Goal: Information Seeking & Learning: Learn about a topic

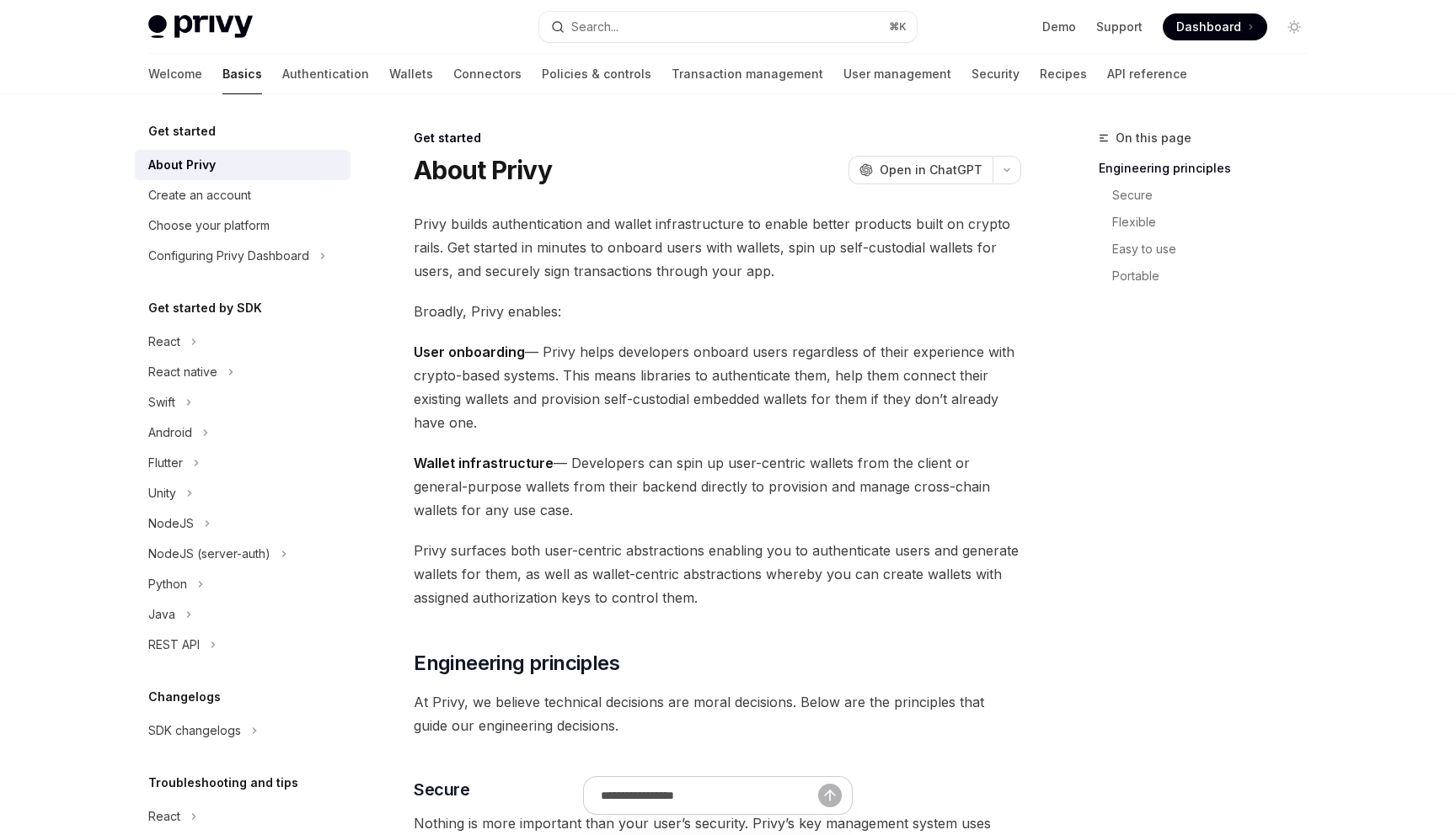
type textarea "*"
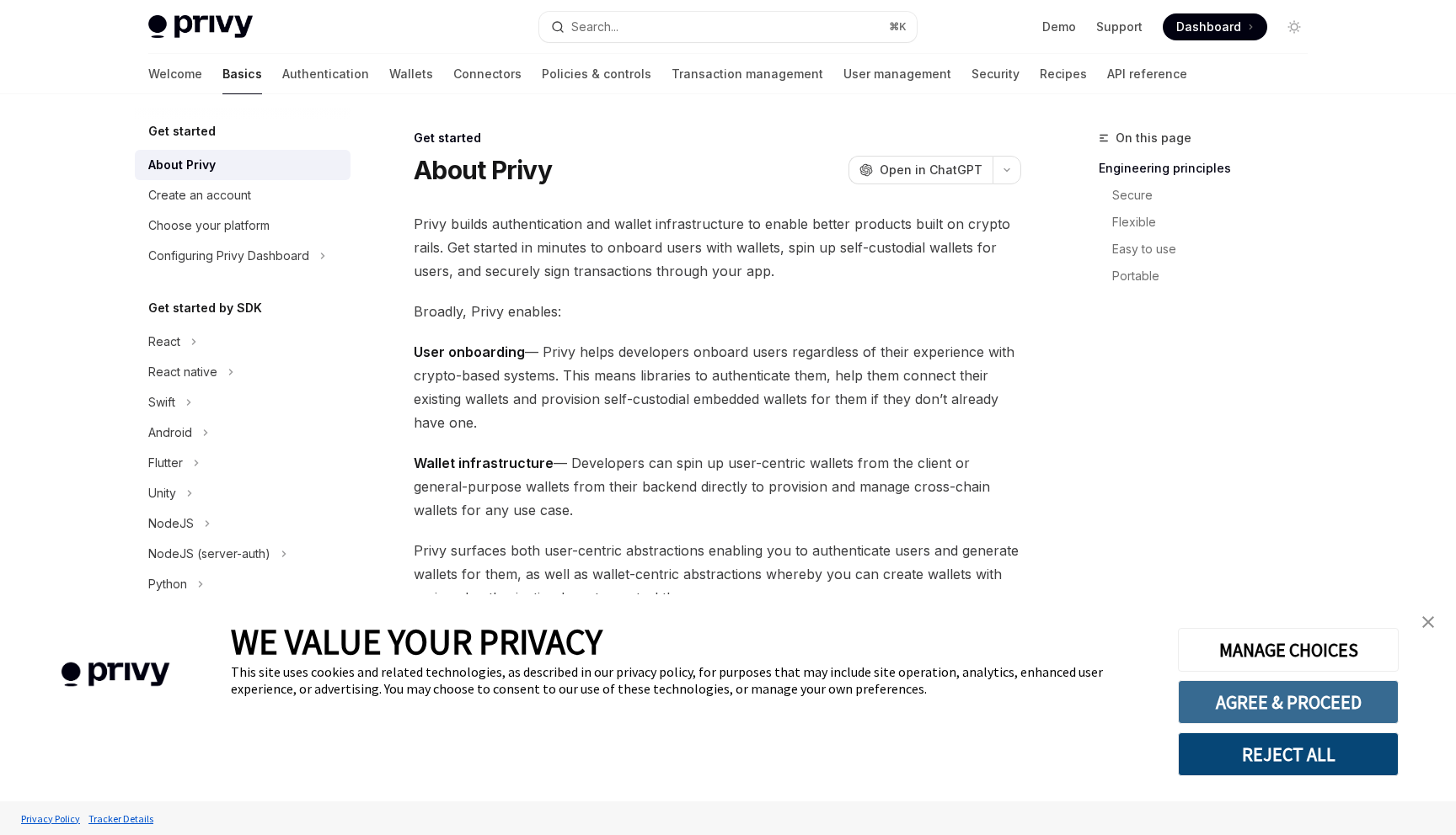
click at [1300, 709] on button "AGREE & PROCEED" at bounding box center [1288, 702] width 220 height 44
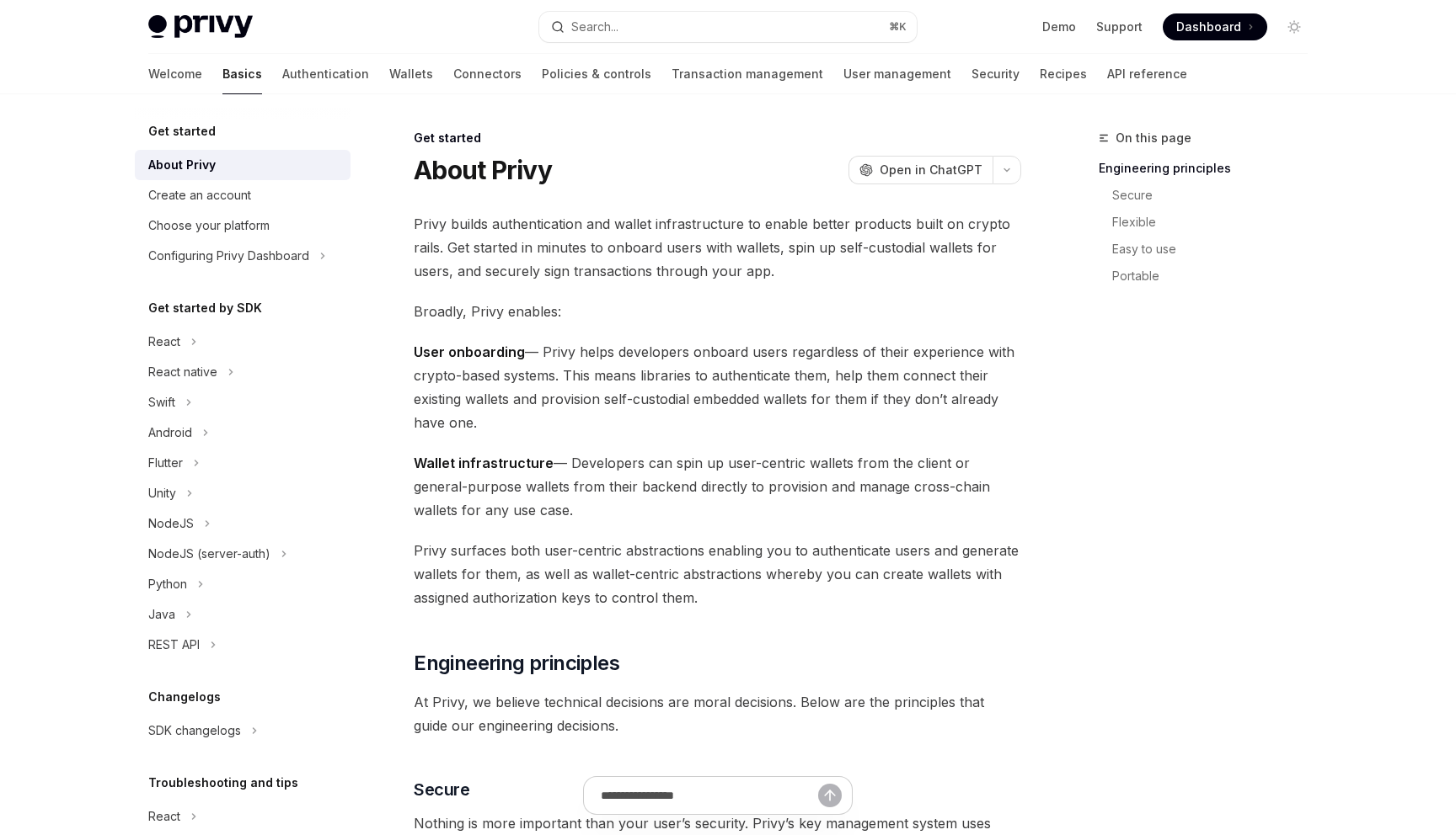
click at [1159, 529] on div "On this page Engineering principles Secure Flexible Easy to use Portable" at bounding box center [1194, 482] width 257 height 708
click at [821, 465] on span "Wallet infrastructure — Developers can spin up user-centric wallets from the cl…" at bounding box center [717, 486] width 607 height 70
click at [664, 788] on input "text" at bounding box center [710, 795] width 298 height 37
type input "**********"
click at [189, 339] on div "React" at bounding box center [242, 342] width 216 height 30
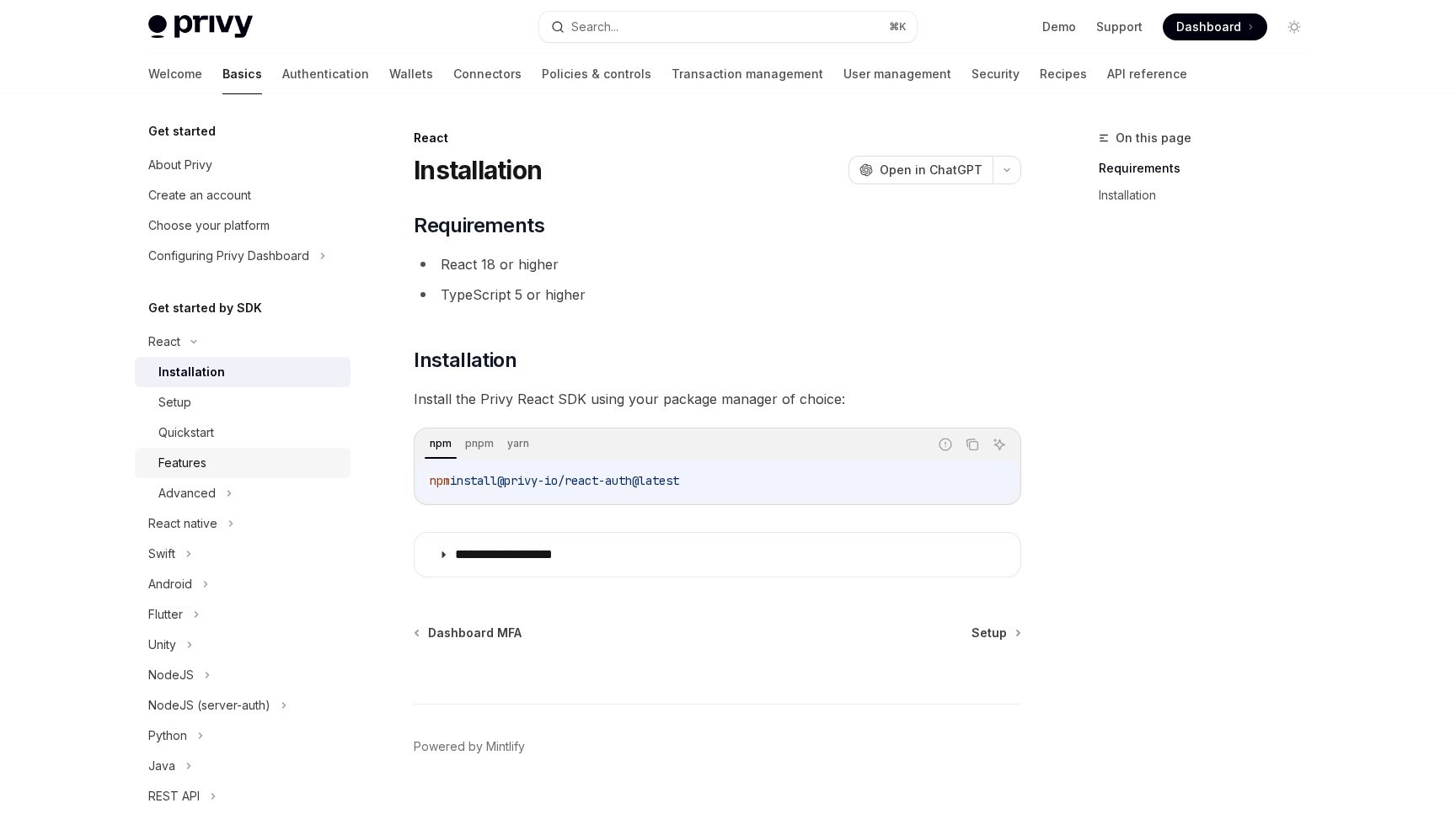
click at [192, 465] on div "Features" at bounding box center [182, 463] width 48 height 20
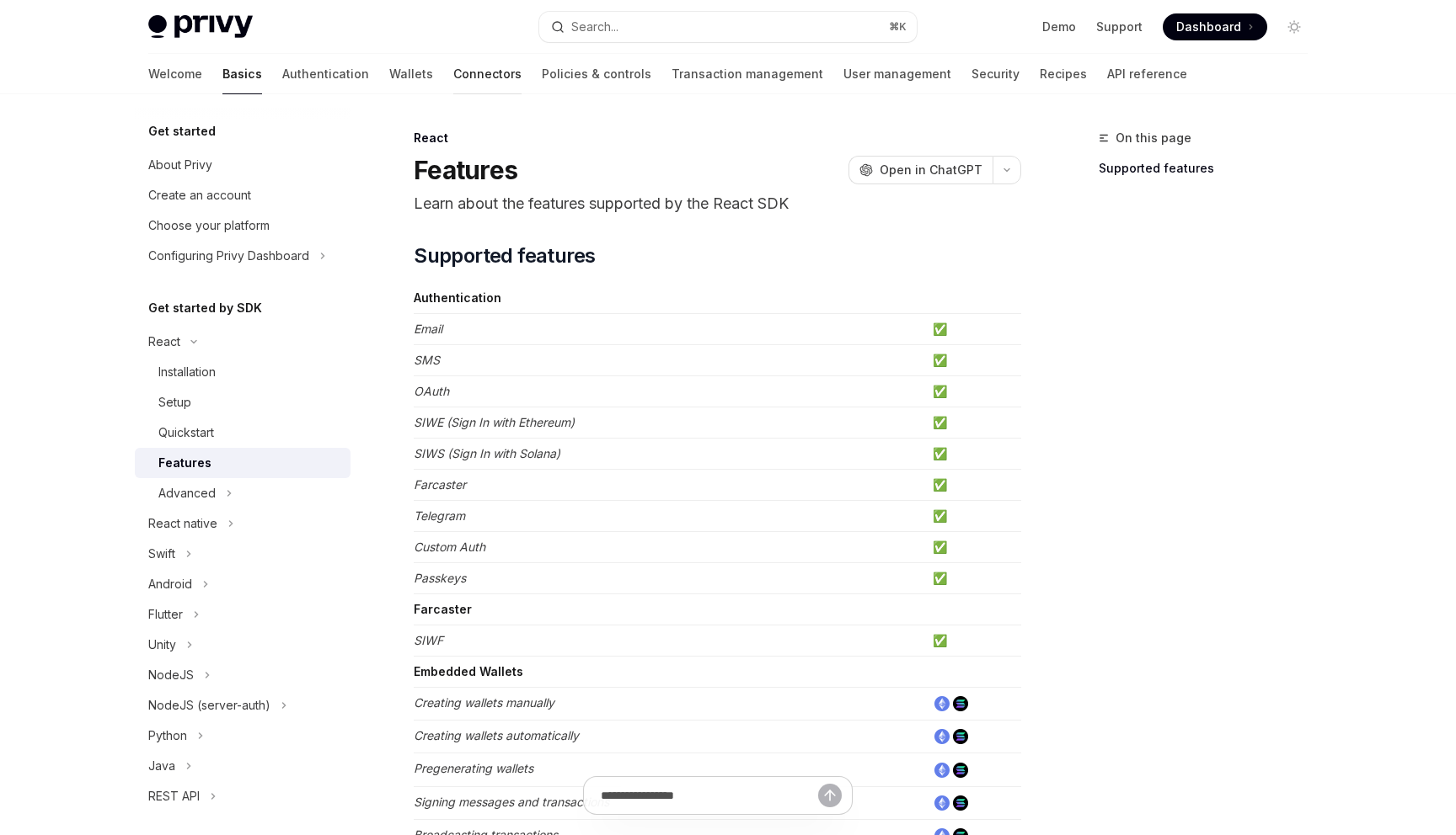
click at [453, 73] on link "Connectors" at bounding box center [488, 74] width 68 height 41
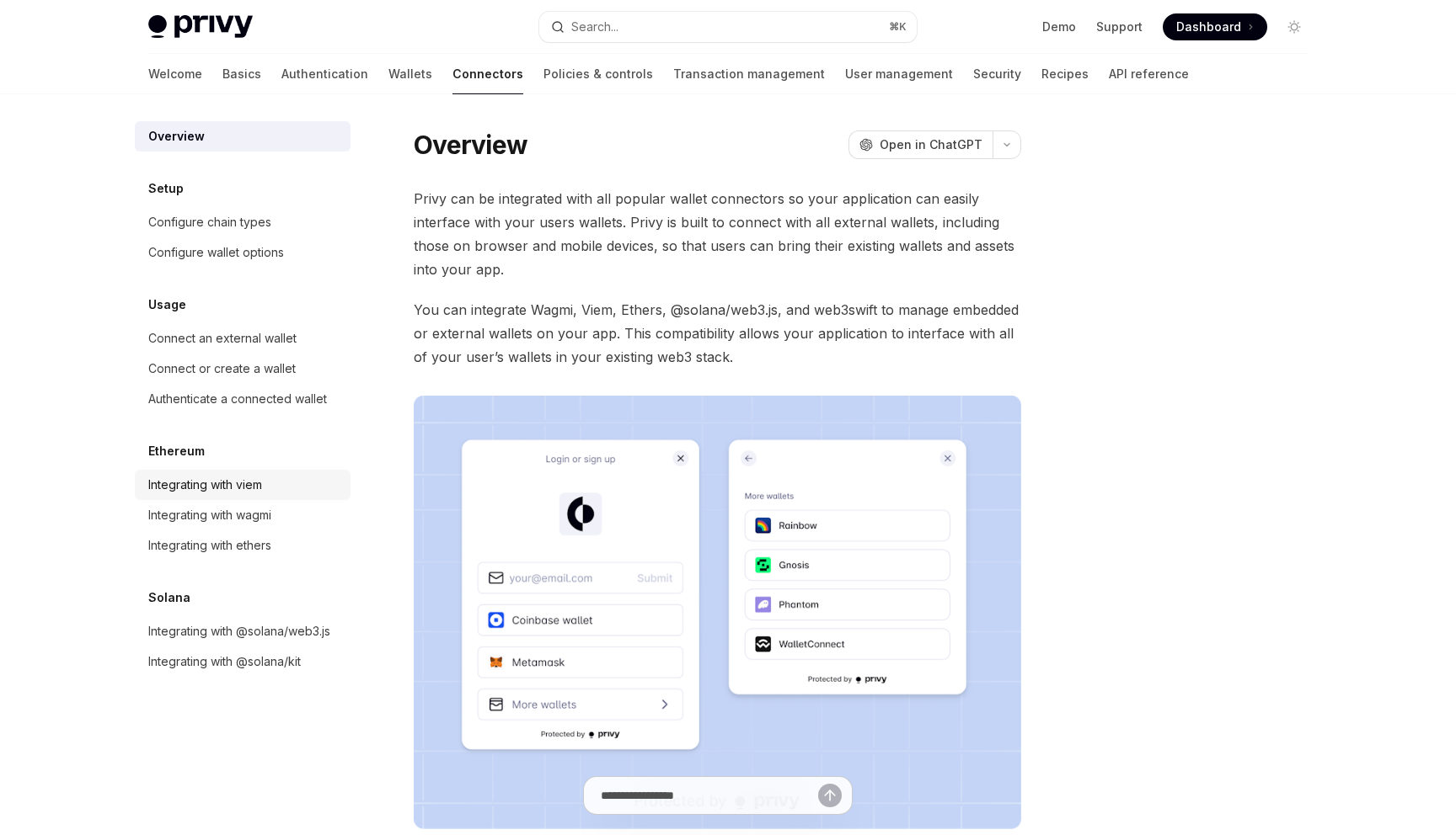
click at [215, 480] on div "Integrating with viem" at bounding box center [205, 484] width 114 height 20
type textarea "*"
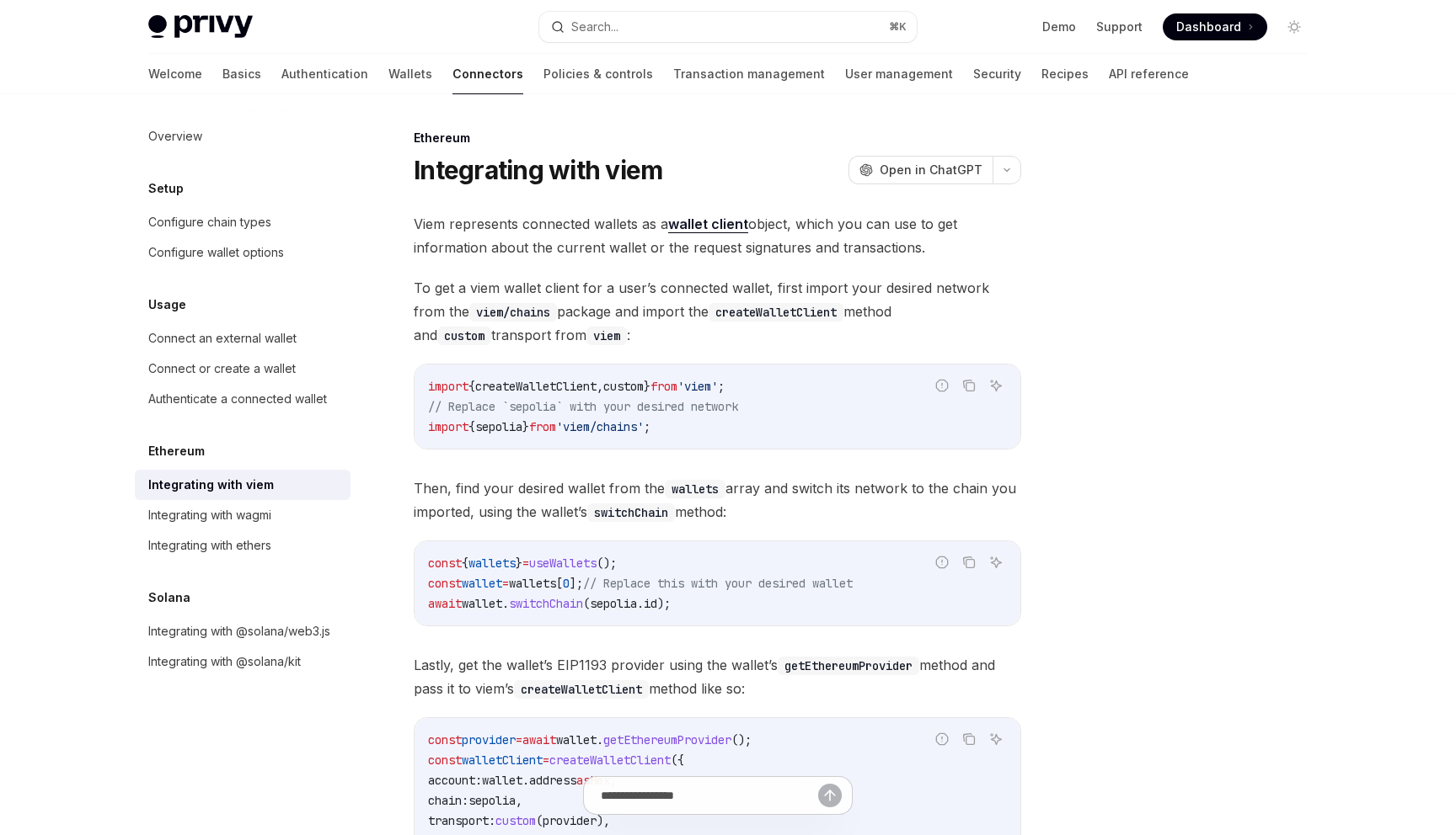
click at [761, 345] on span "To get a viem wallet client for a user’s connected wallet, first import your de…" at bounding box center [717, 312] width 607 height 70
click at [1008, 176] on button "button" at bounding box center [1006, 170] width 29 height 28
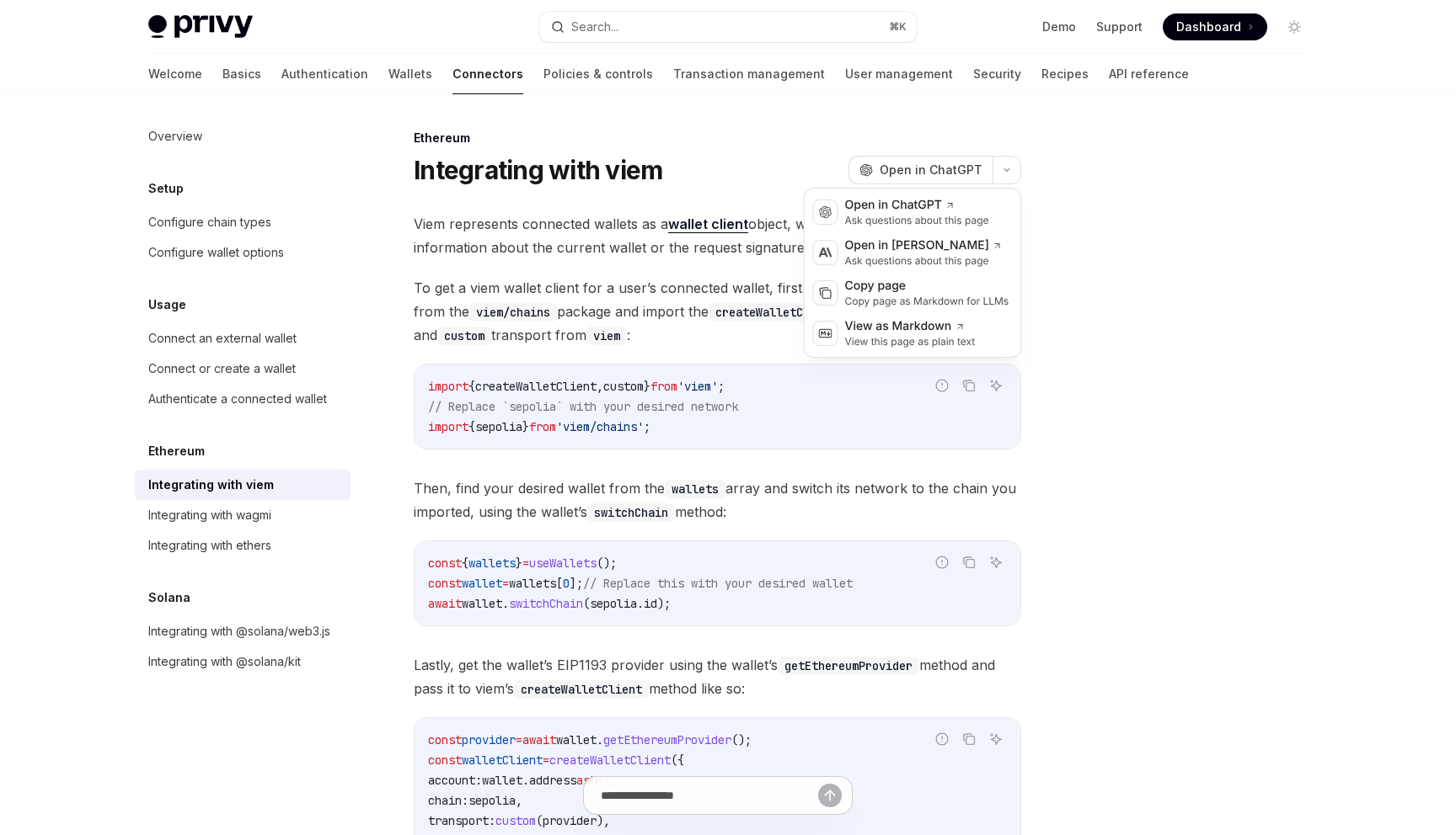
click at [1155, 258] on div at bounding box center [1194, 482] width 257 height 708
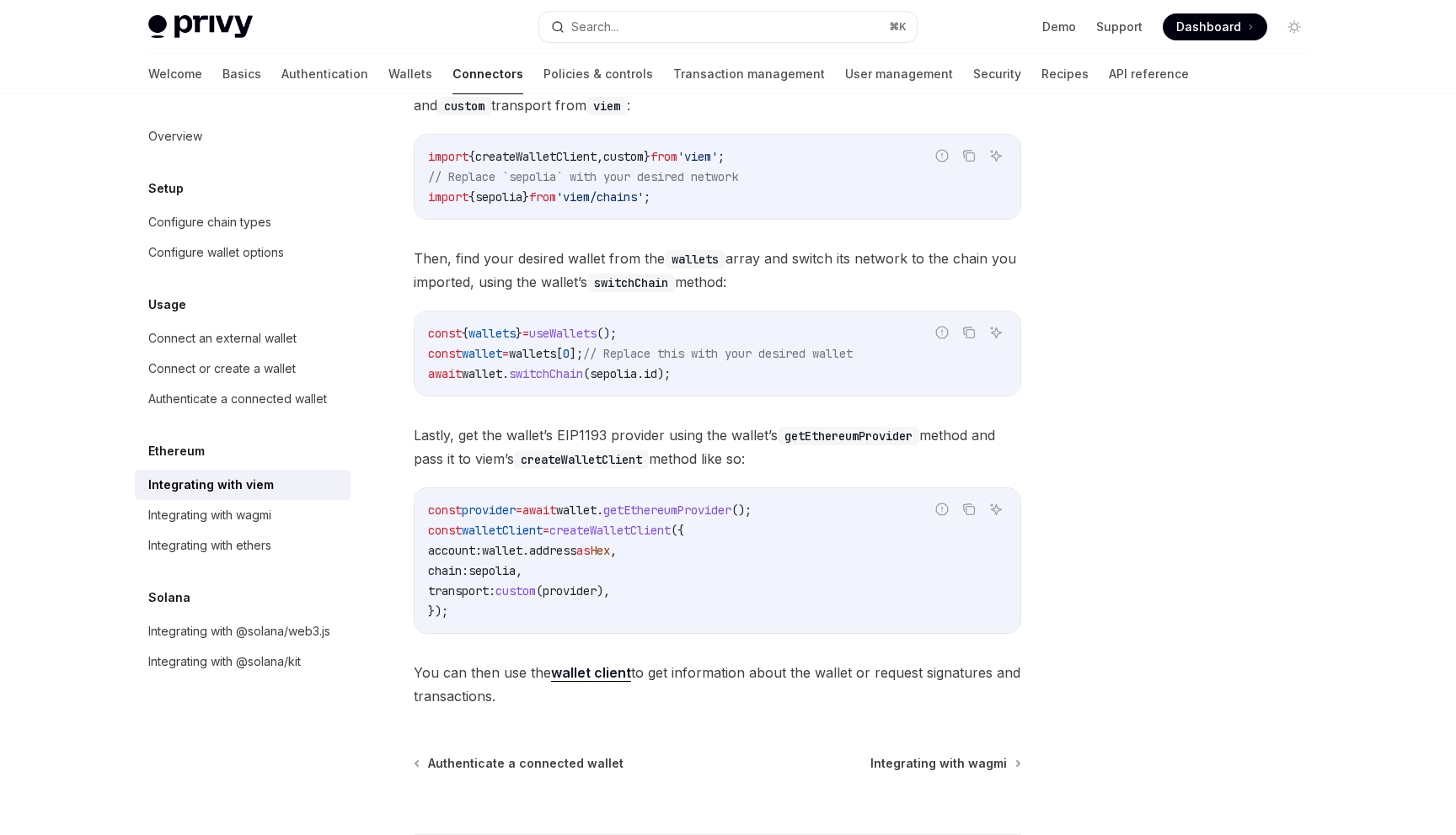
scroll to position [169, 0]
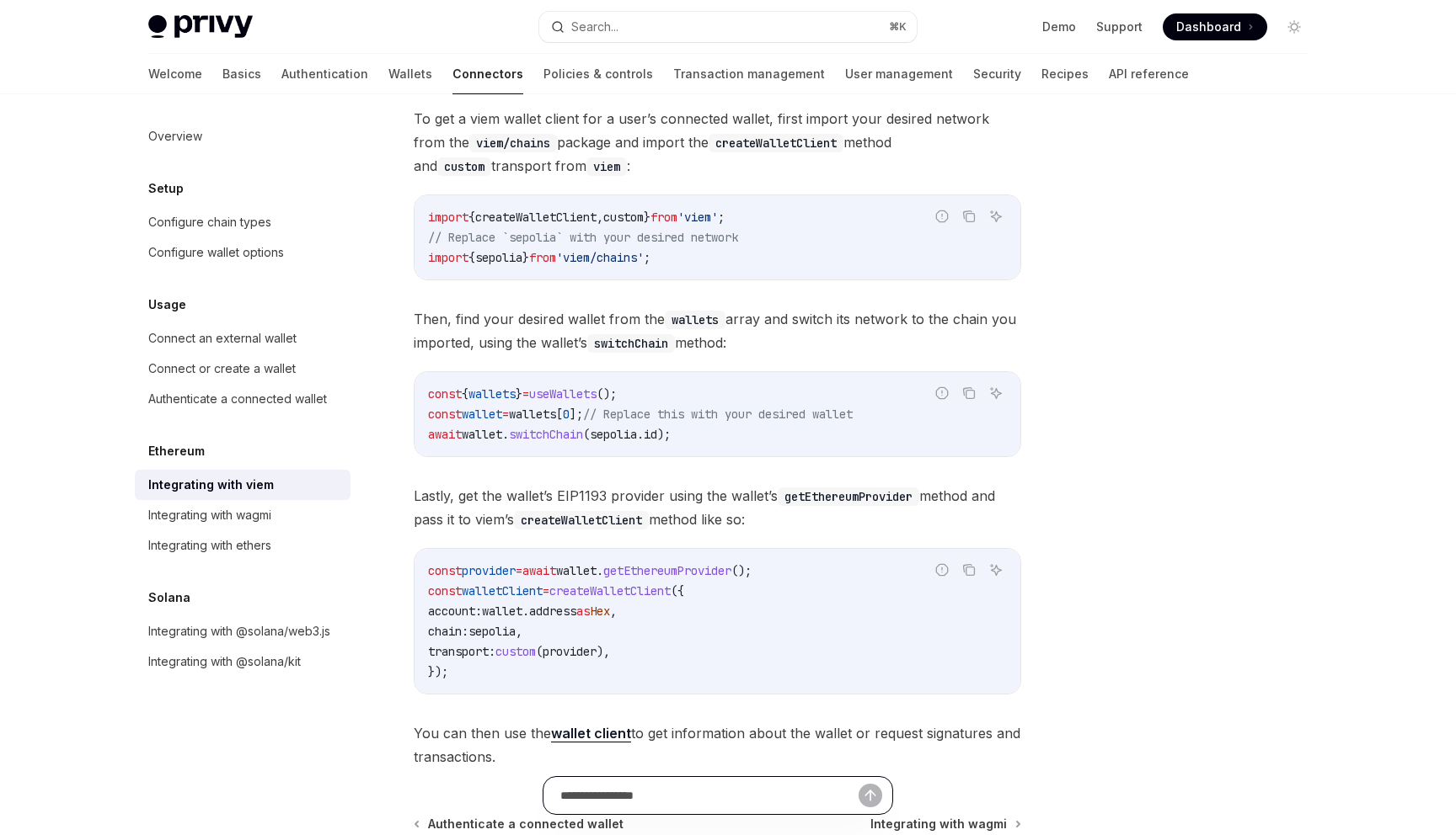
click at [664, 788] on input "text" at bounding box center [710, 795] width 298 height 37
type input "***"
click at [1120, 32] on link "Support" at bounding box center [1119, 28] width 47 height 17
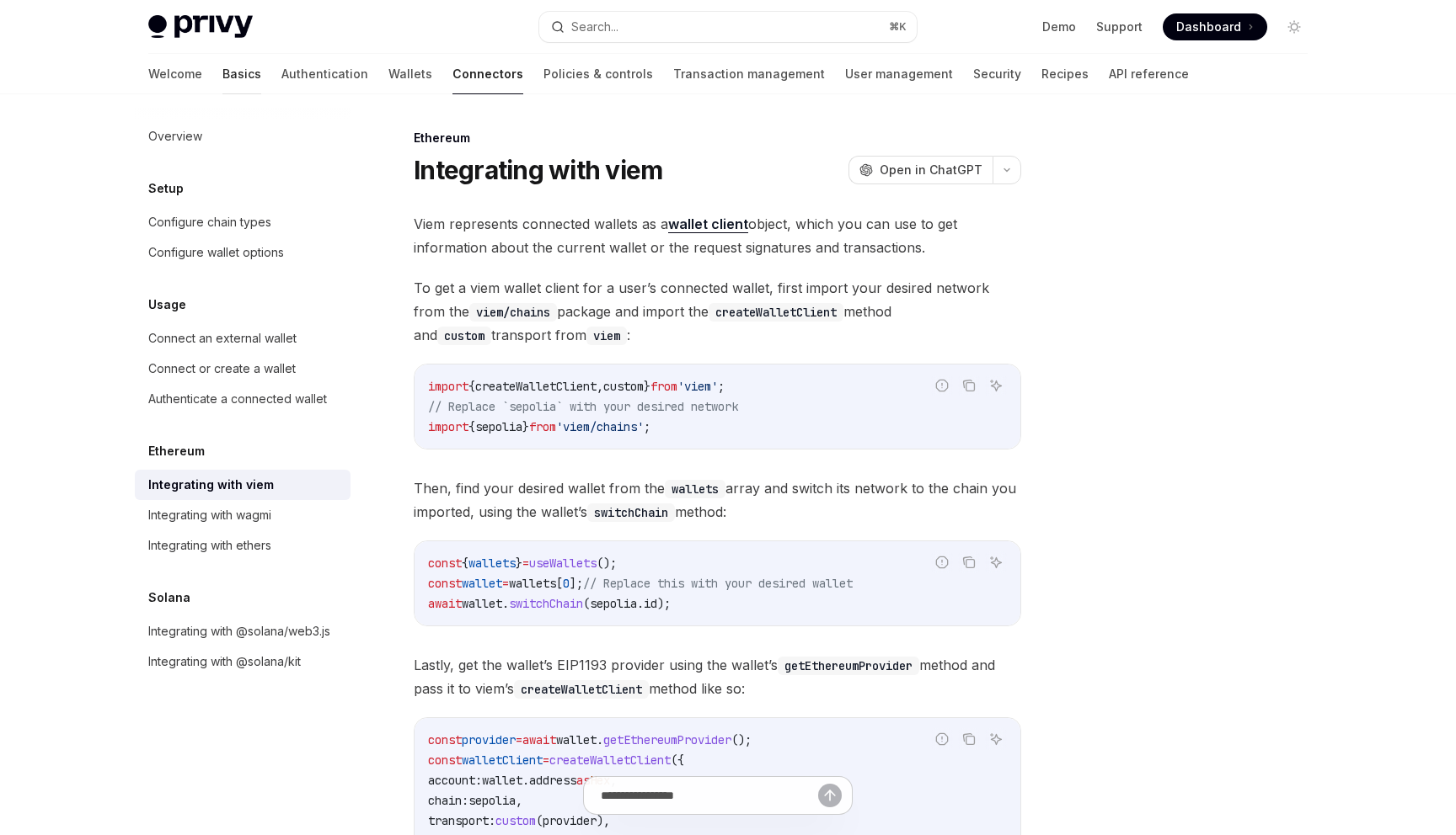
click at [222, 80] on link "Basics" at bounding box center [241, 74] width 39 height 41
type textarea "*"
